Goal: Task Accomplishment & Management: Use online tool/utility

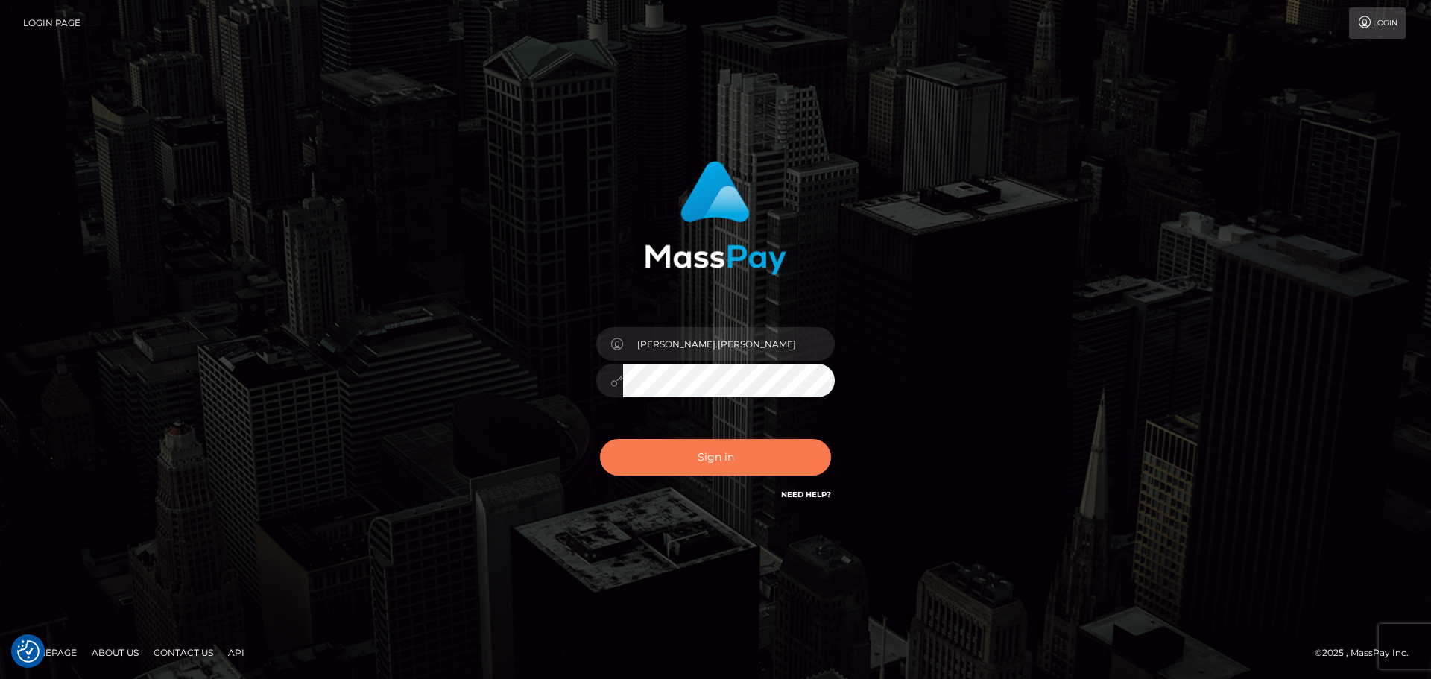
click at [723, 454] on button "Sign in" at bounding box center [715, 457] width 231 height 37
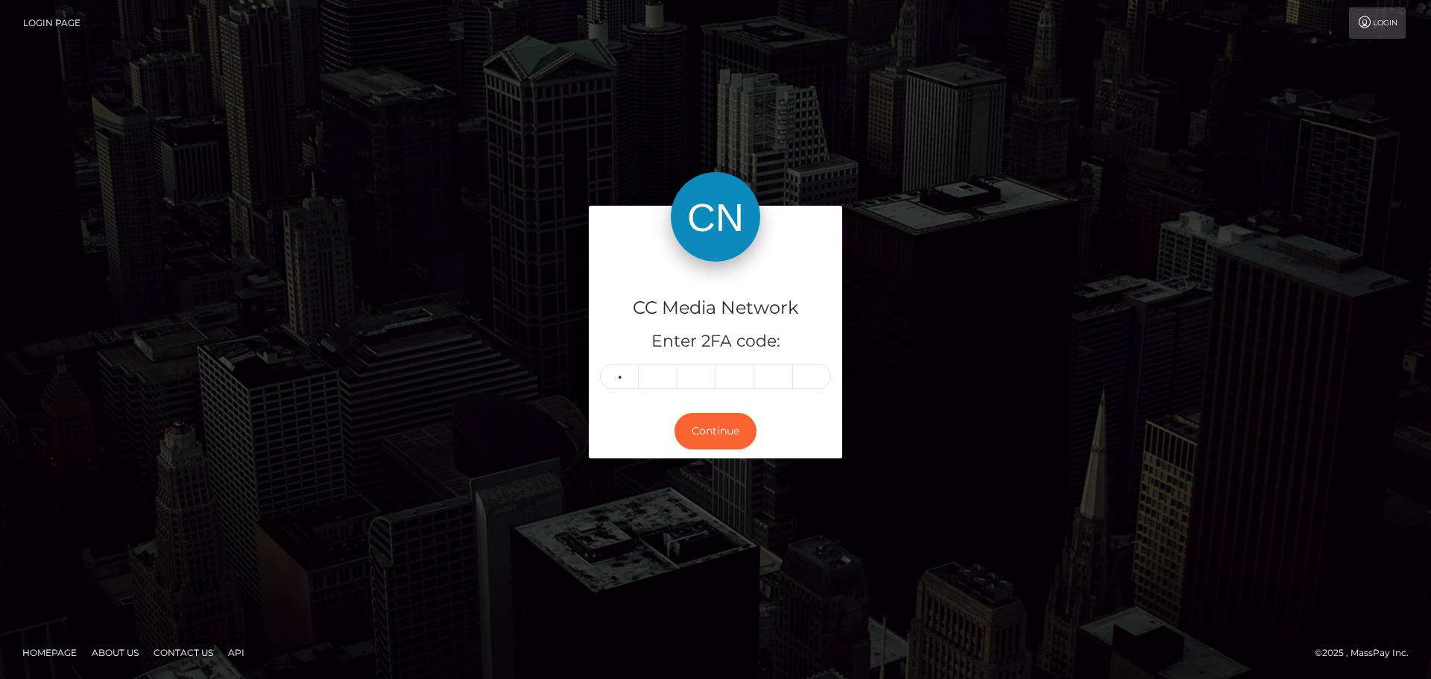
type input "6"
type input "9"
type input "6"
type input "0"
type input "3"
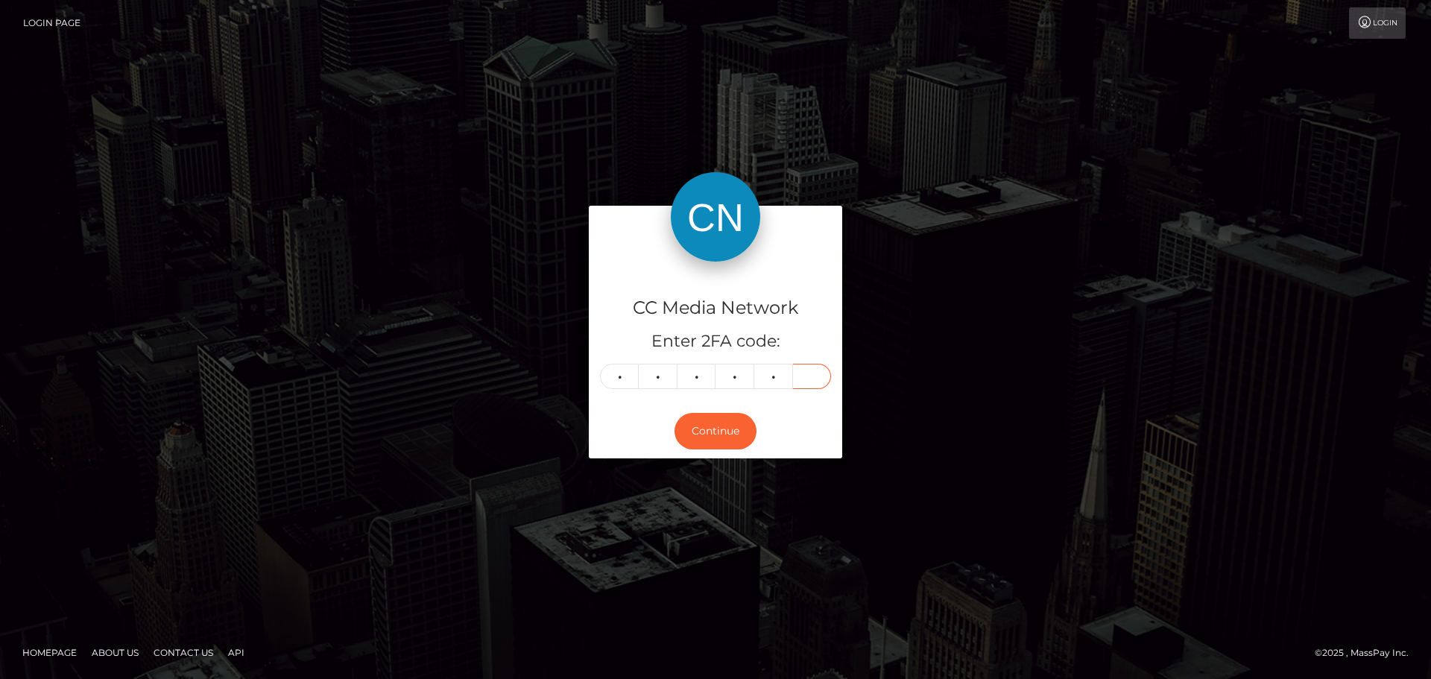
type input "3"
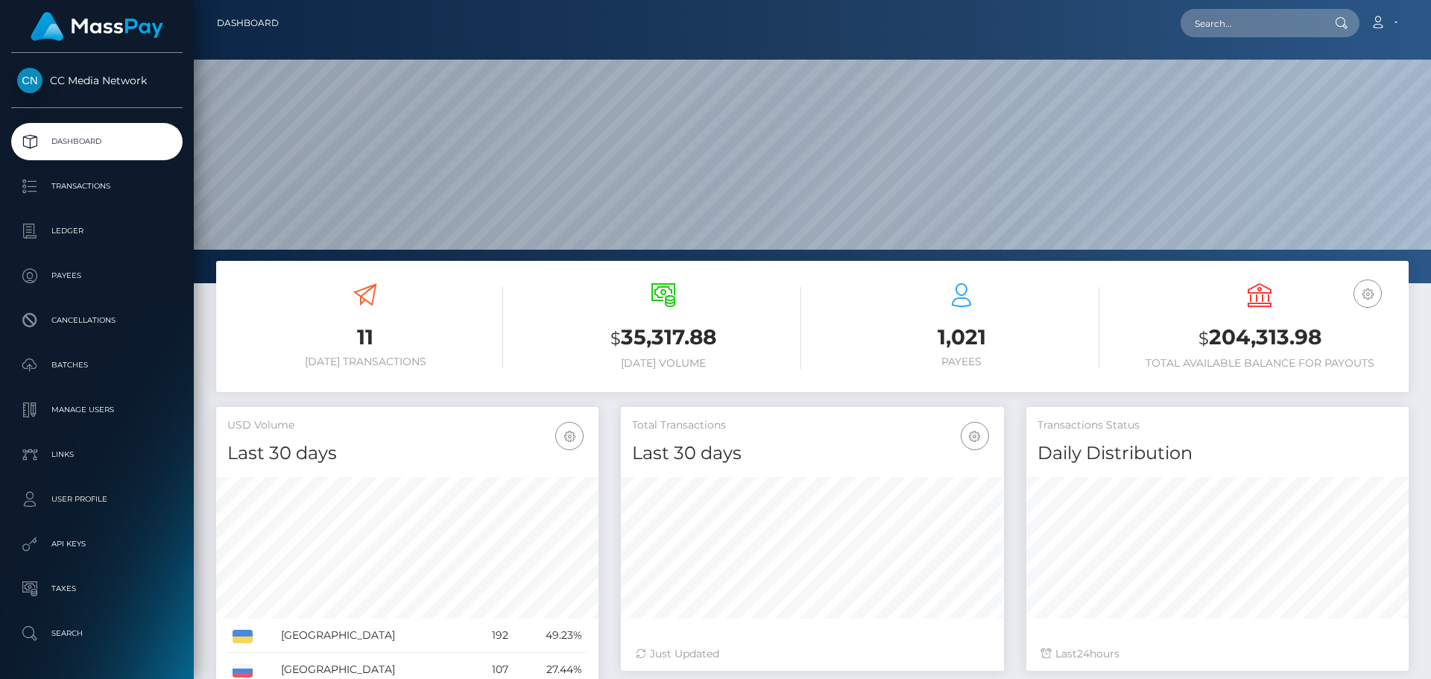
scroll to position [265, 383]
click at [1260, 25] on input "text" at bounding box center [1250, 23] width 140 height 28
paste input "[EMAIL_ADDRESS][DOMAIN_NAME]"
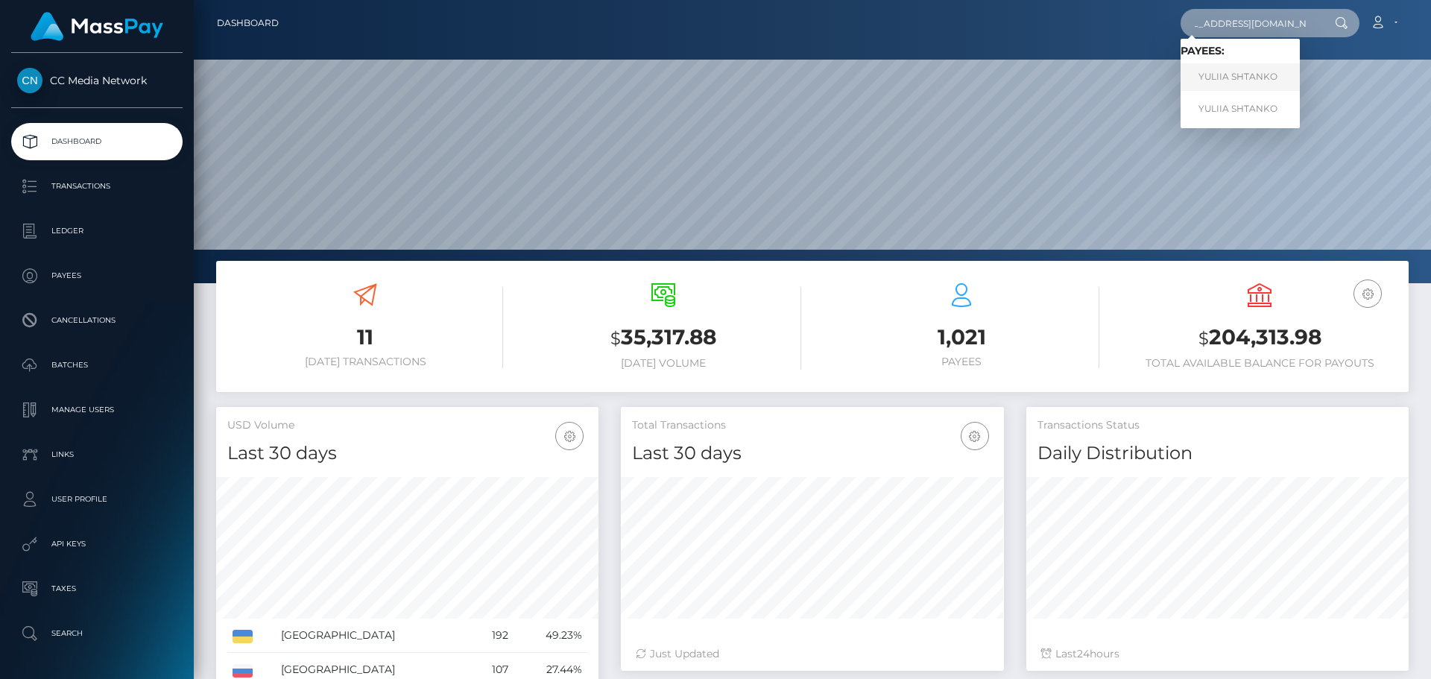
type input "[EMAIL_ADDRESS][DOMAIN_NAME]"
click at [1232, 70] on link "YULIIA SHTANKO" at bounding box center [1239, 77] width 119 height 28
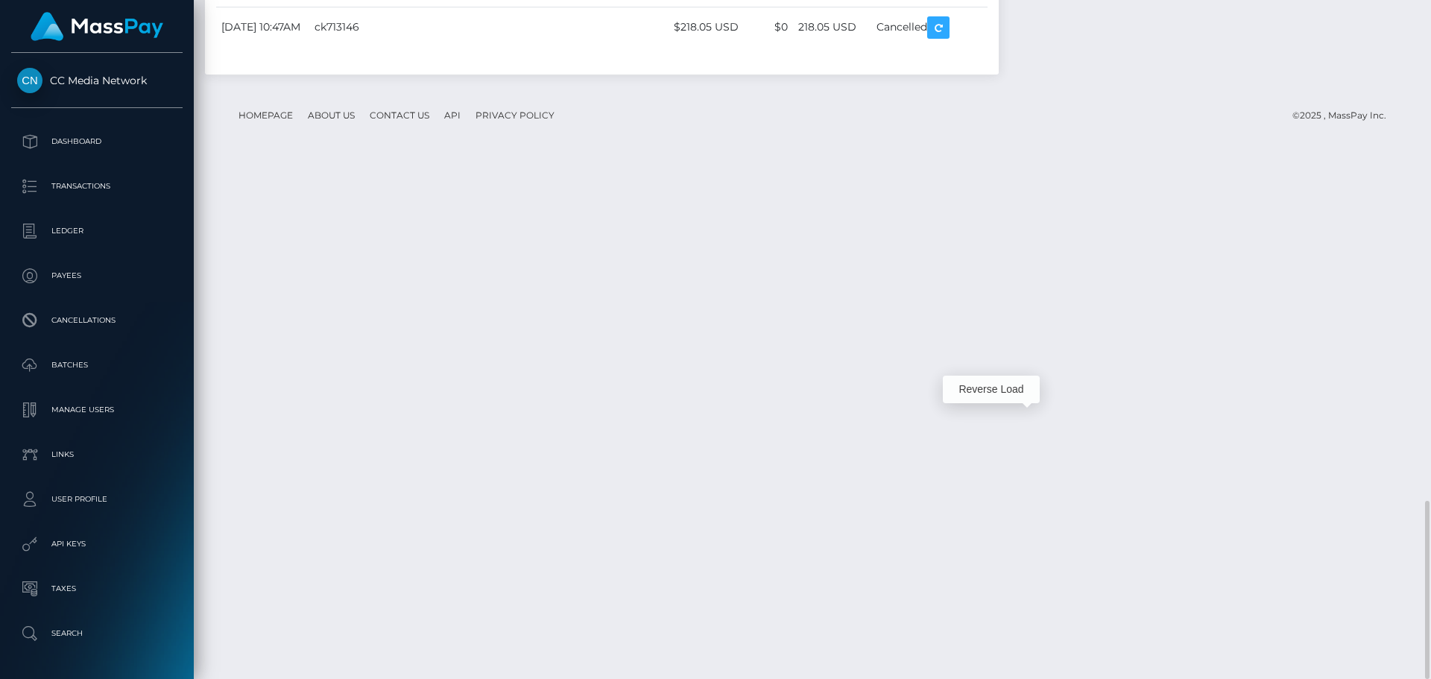
scroll to position [179, 383]
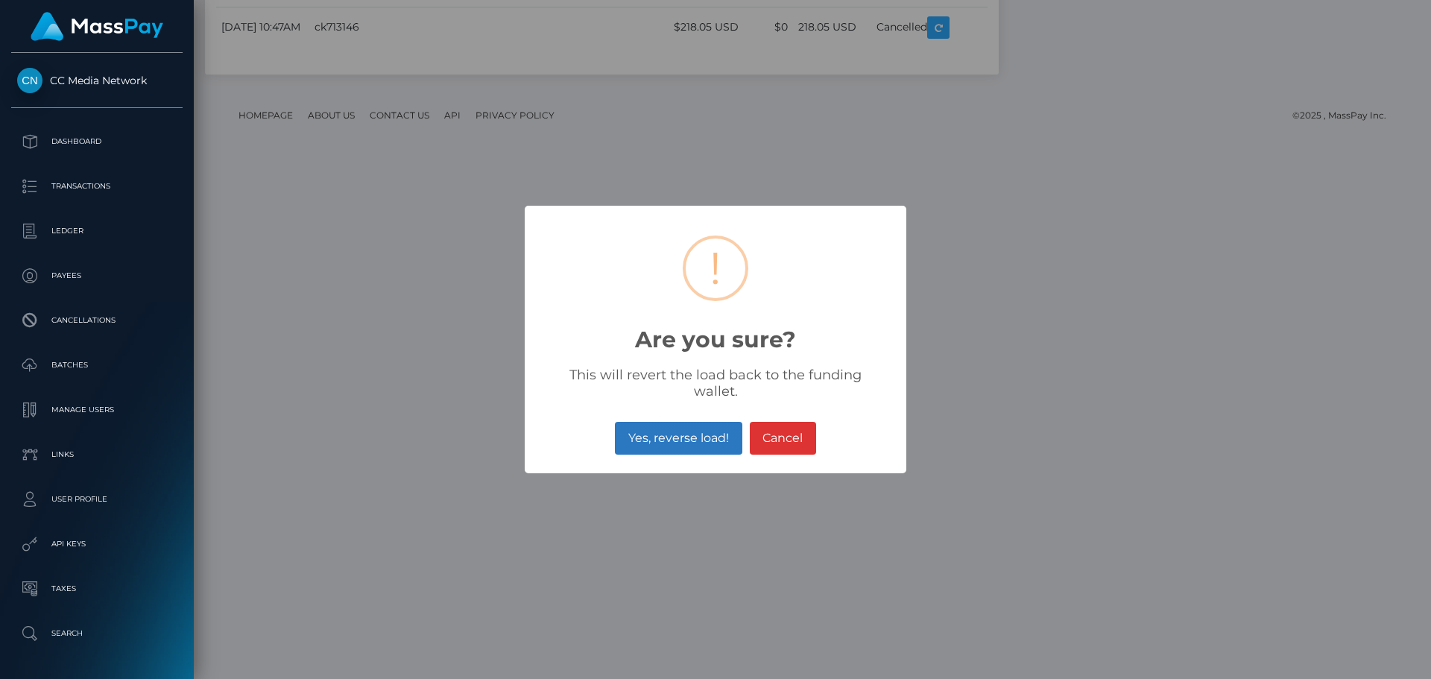
click at [675, 426] on button "Yes, reverse load!" at bounding box center [678, 438] width 127 height 33
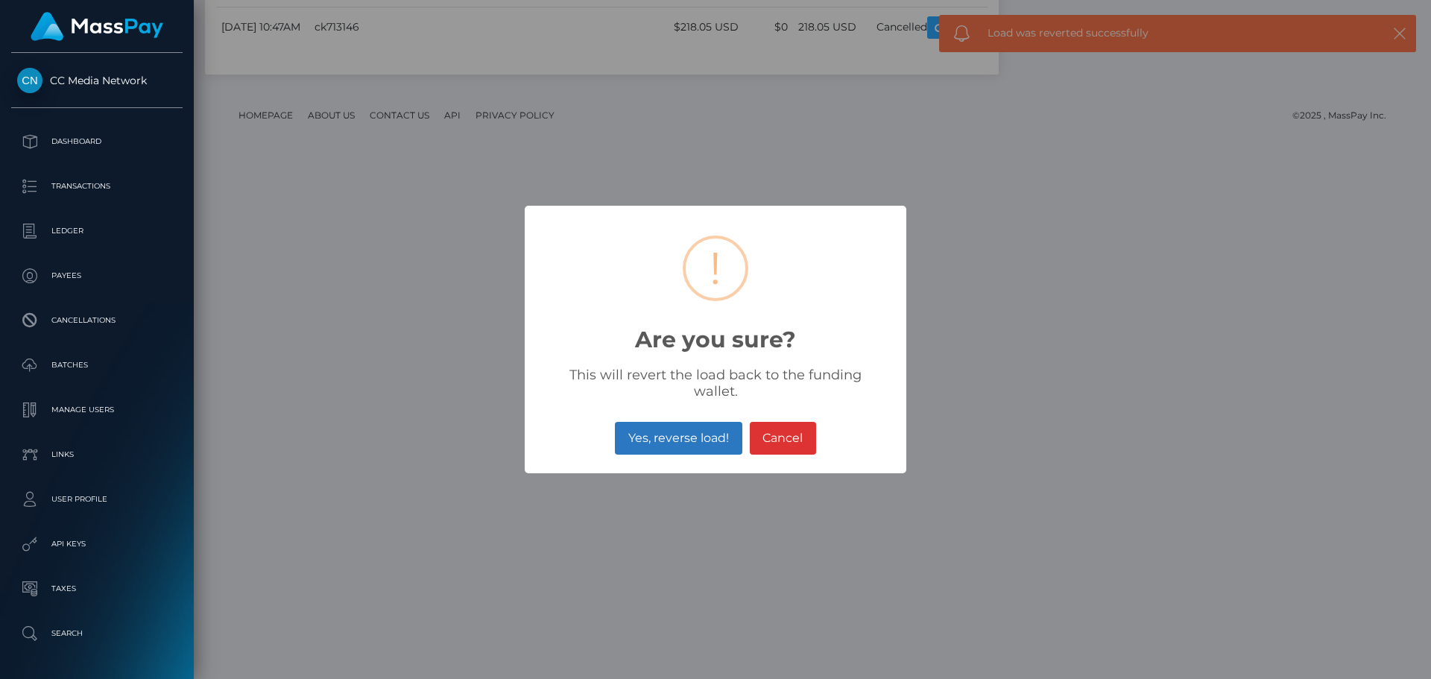
click at [671, 431] on button "Yes, reverse load!" at bounding box center [678, 438] width 127 height 33
